Goal: Transaction & Acquisition: Purchase product/service

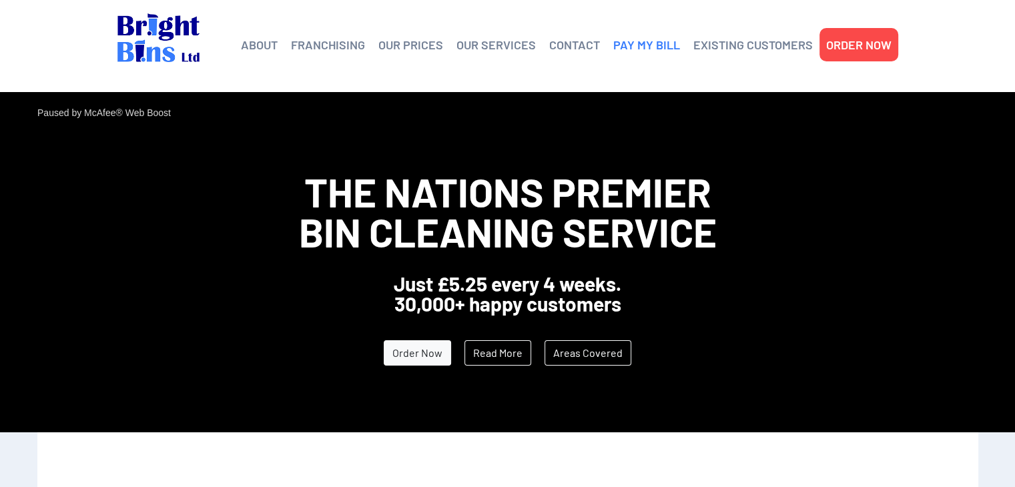
click at [646, 47] on link "PAY MY BILL" at bounding box center [646, 45] width 67 height 20
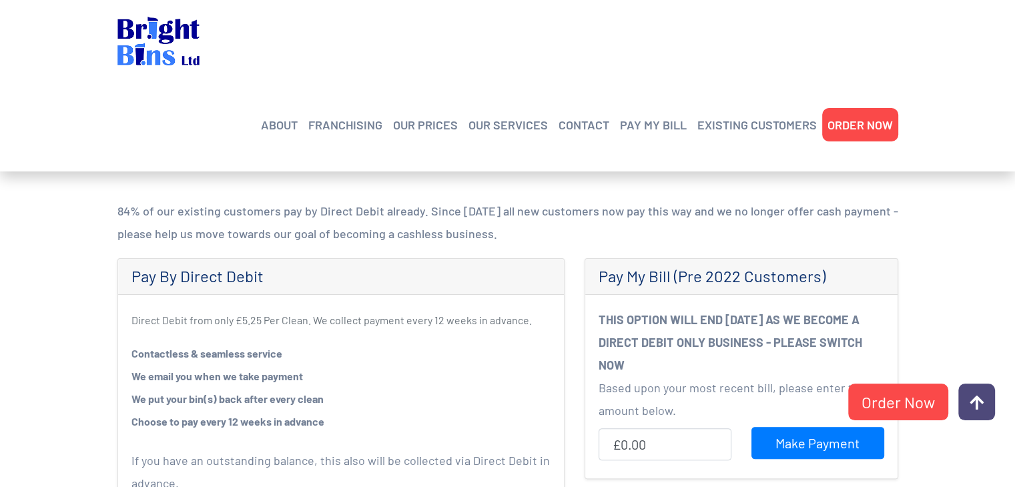
scroll to position [334, 0]
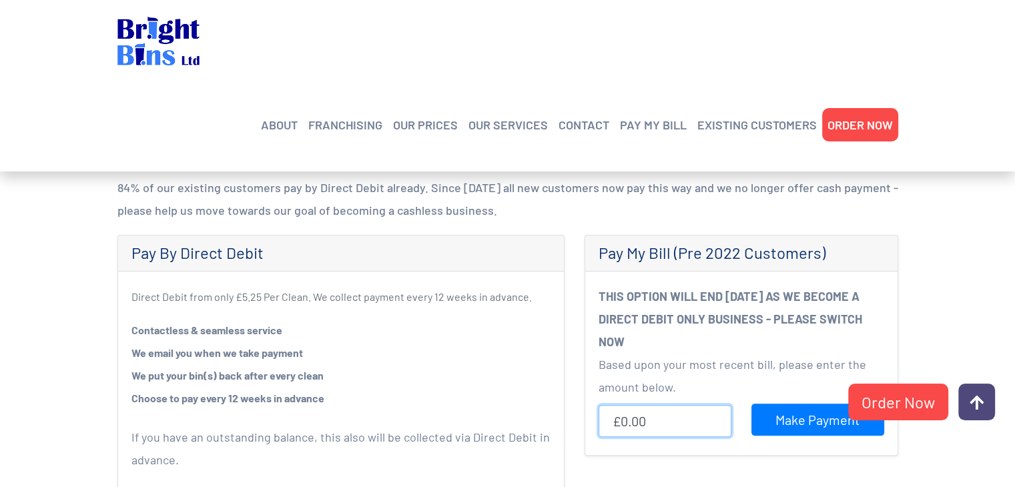
click at [661, 417] on input "£0.00" at bounding box center [665, 421] width 133 height 32
type input "£5.60"
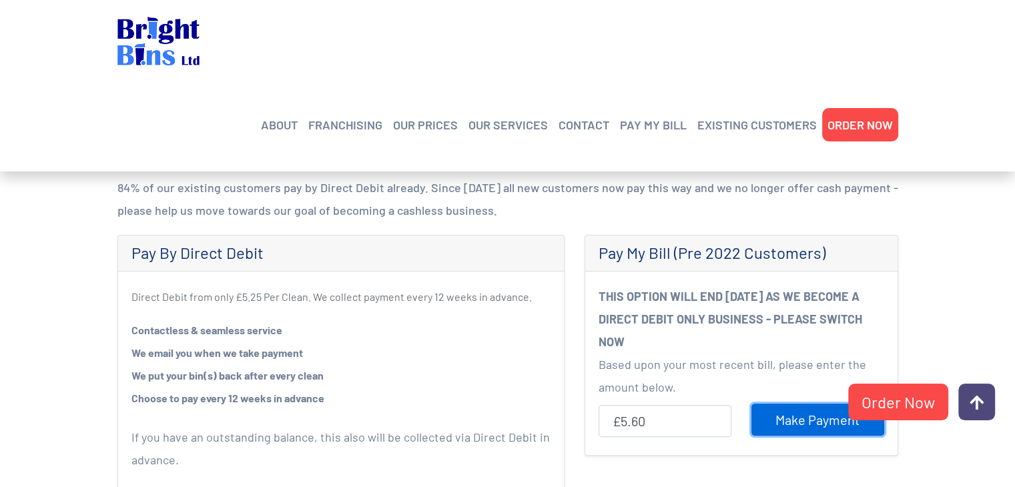
click at [800, 418] on input "Make Payment" at bounding box center [817, 420] width 133 height 32
